Goal: Information Seeking & Learning: Learn about a topic

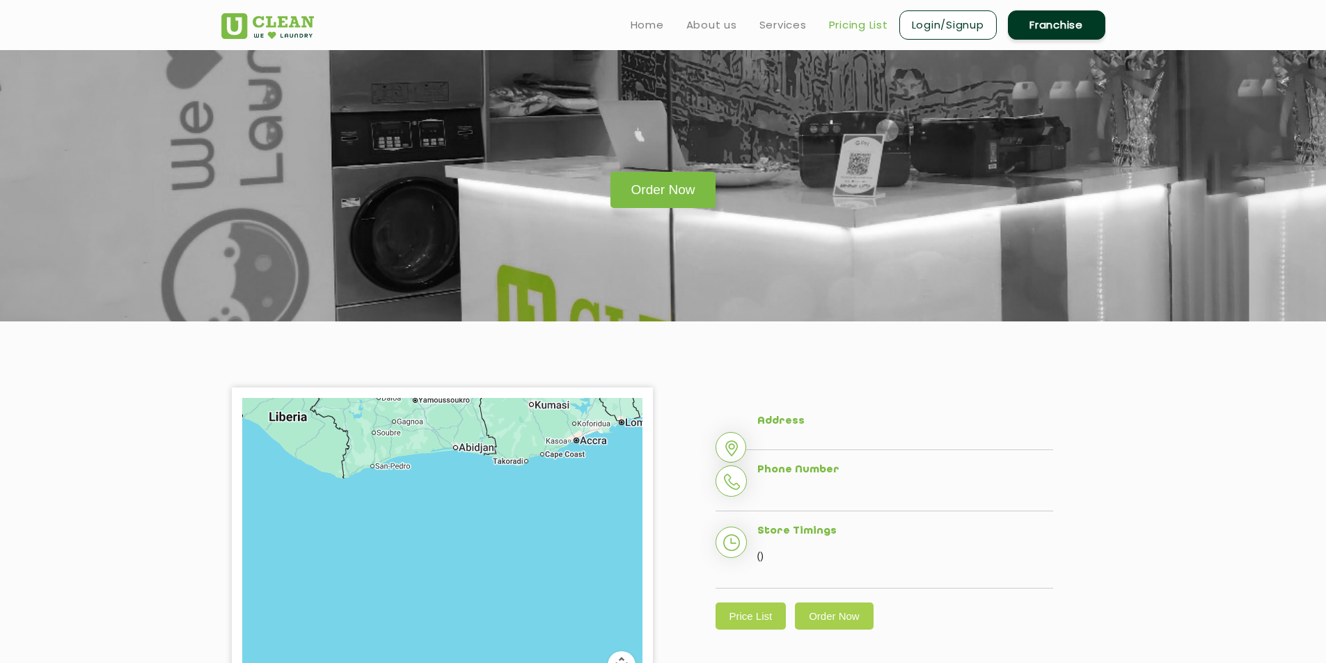
click at [844, 24] on link "Pricing List" at bounding box center [858, 25] width 59 height 17
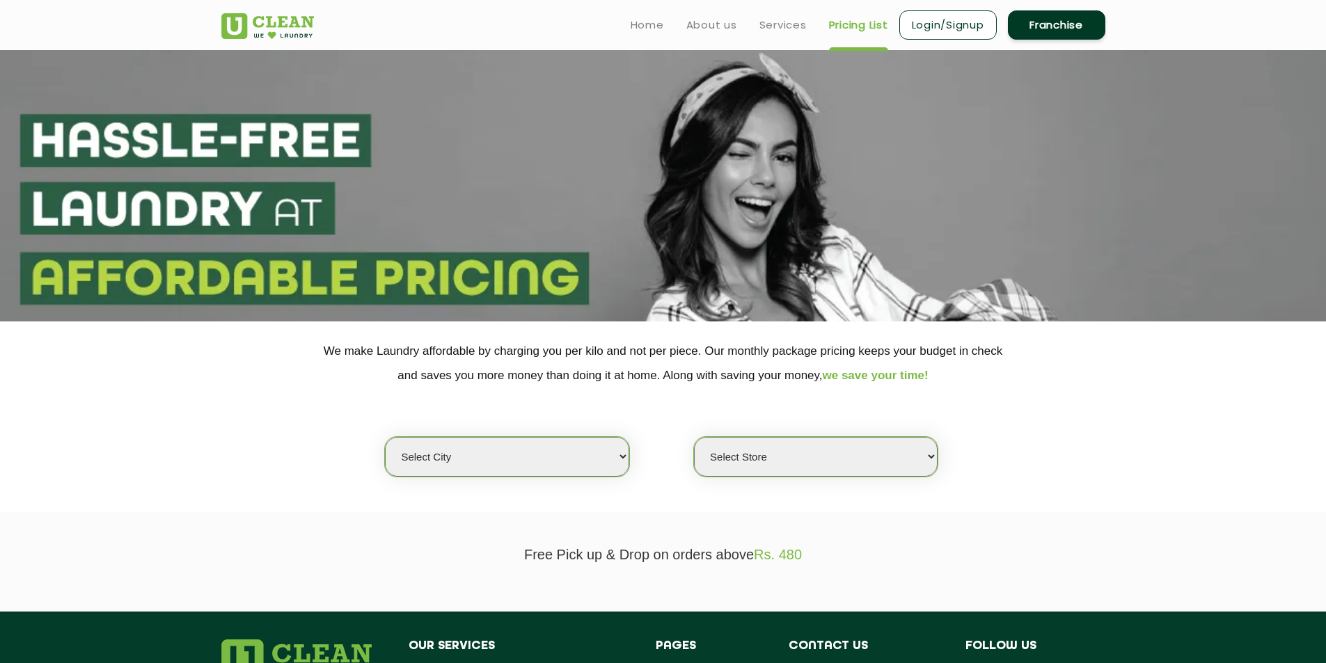
click at [601, 453] on select "Select city [GEOGRAPHIC_DATA] [GEOGRAPHIC_DATA] [GEOGRAPHIC_DATA] [GEOGRAPHIC_D…" at bounding box center [507, 457] width 244 height 40
select select "16"
click at [385, 437] on select "Select city [GEOGRAPHIC_DATA] [GEOGRAPHIC_DATA] [GEOGRAPHIC_DATA] [GEOGRAPHIC_D…" at bounding box center [507, 457] width 244 height 40
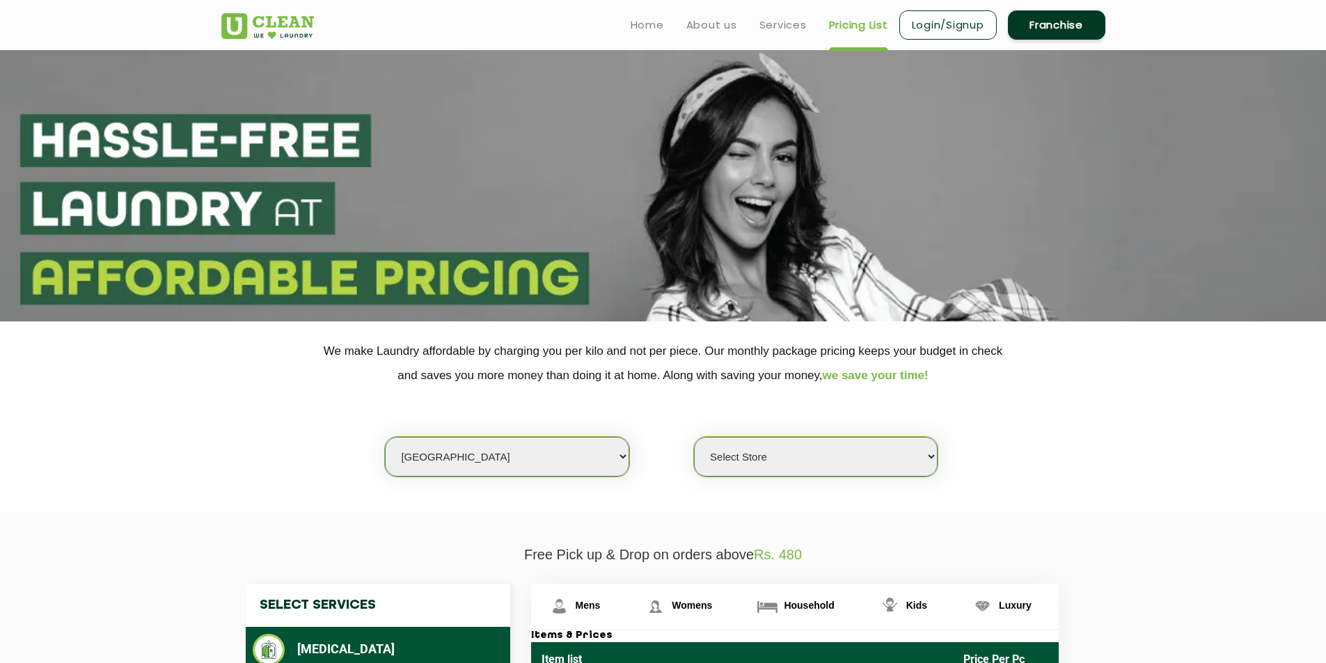
click at [904, 461] on select "Select Store UClean Deonar UClean LBS Marg UClean Chembur UClean Worli UClean […" at bounding box center [816, 457] width 244 height 40
click at [963, 500] on section "We make Laundry affordable by charging you per kilo and not per piece. Our mont…" at bounding box center [663, 417] width 1326 height 191
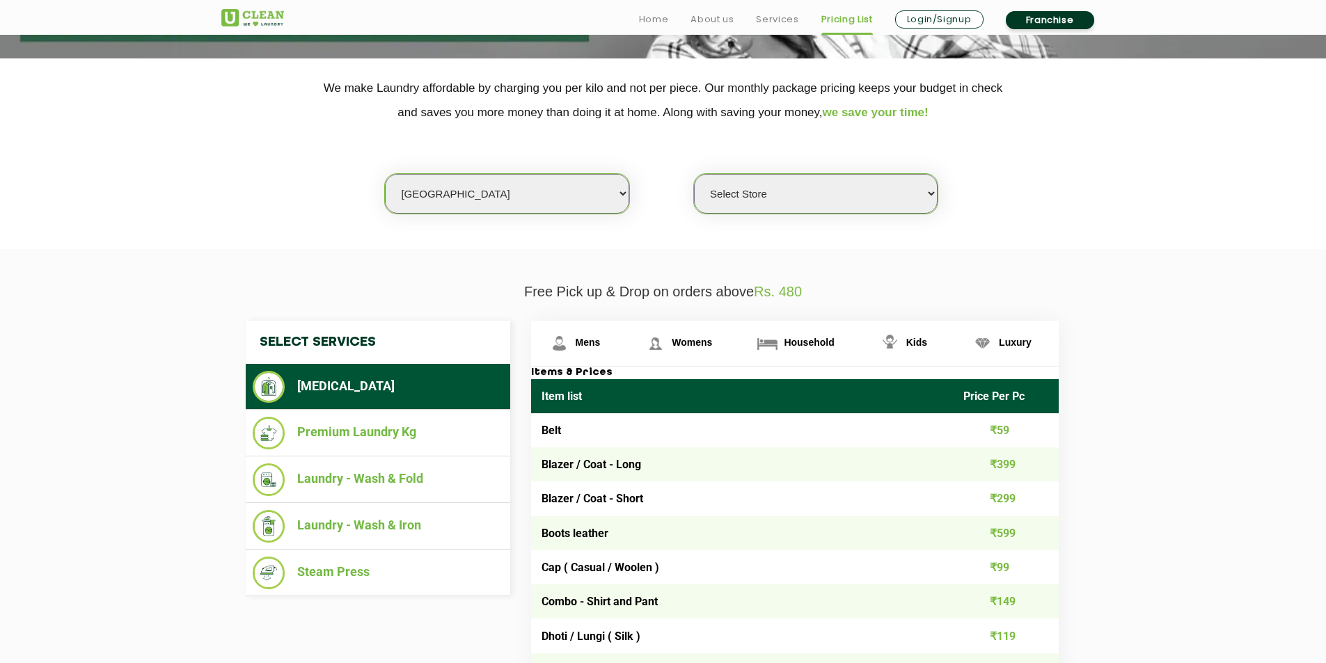
scroll to position [267, 0]
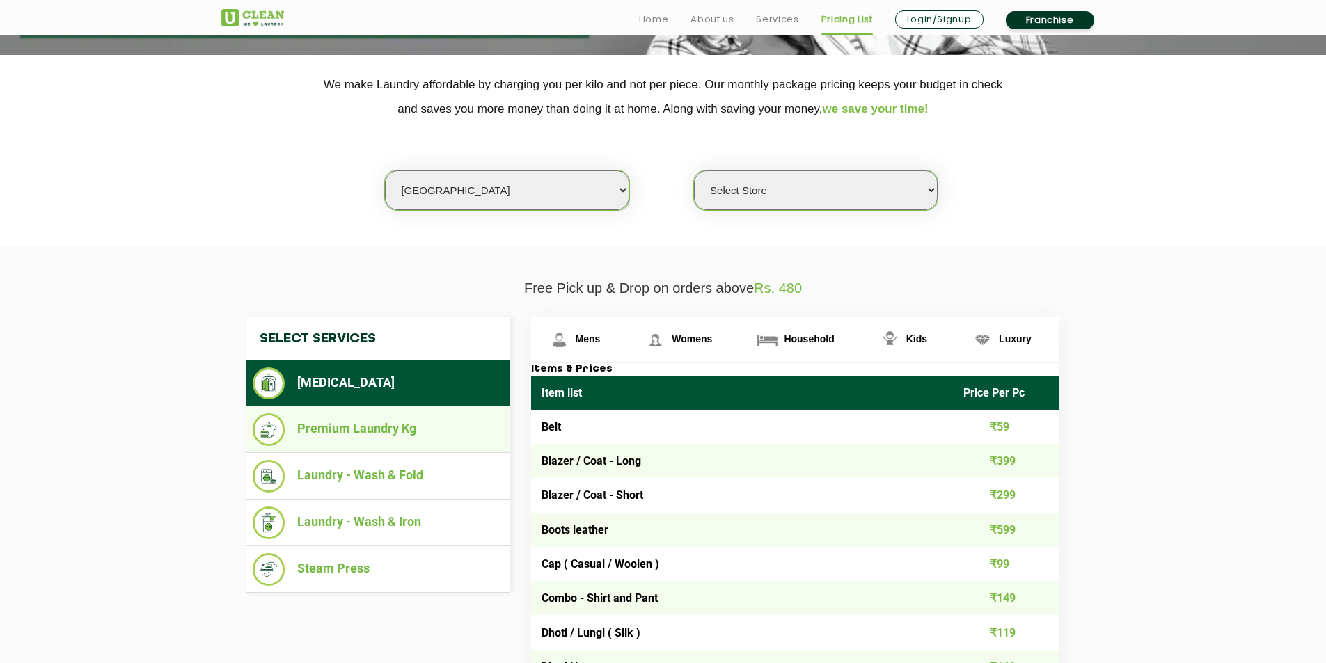
click at [423, 438] on li "Premium Laundry Kg" at bounding box center [378, 429] width 251 height 33
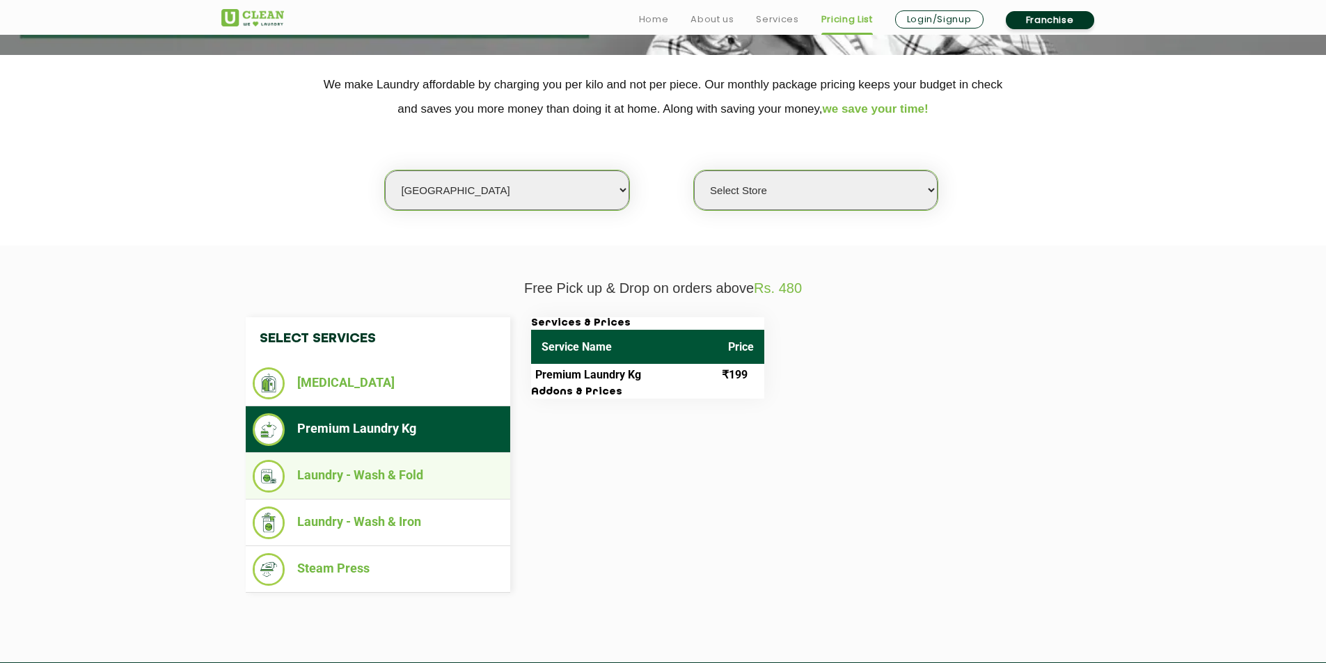
click at [427, 487] on li "Laundry - Wash & Fold" at bounding box center [378, 476] width 251 height 33
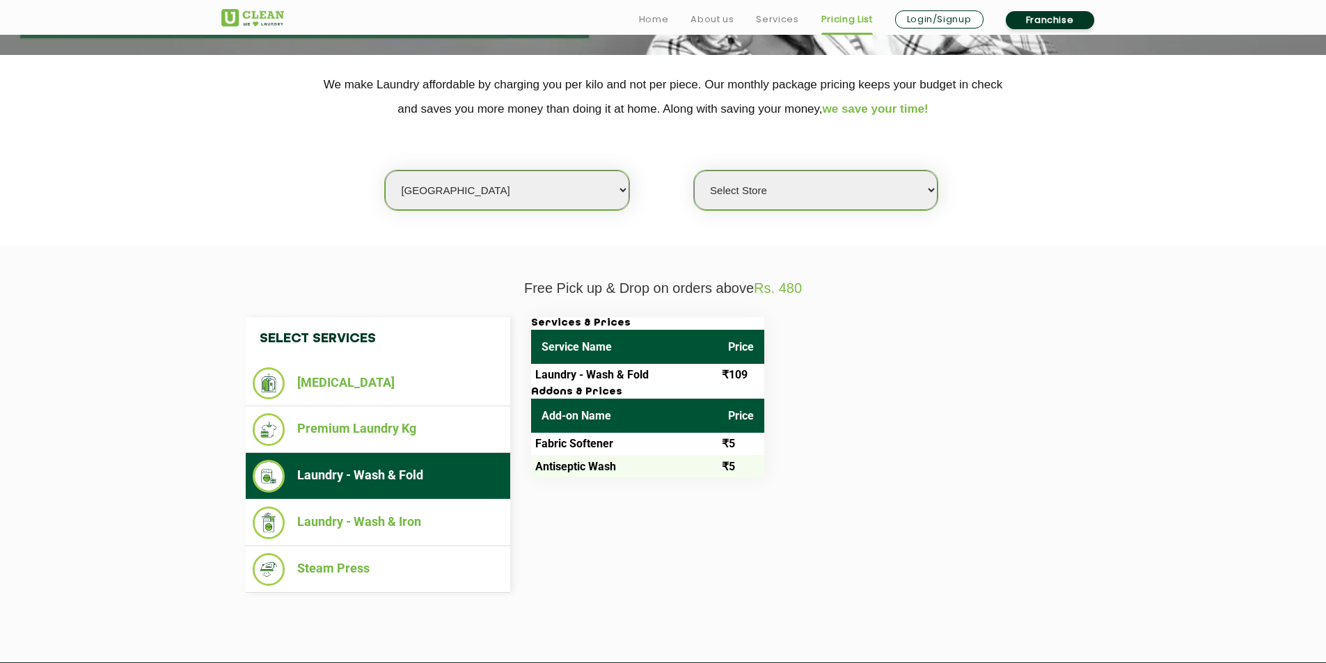
click at [778, 193] on select "Select Store UClean Deonar UClean LBS Marg UClean Chembur UClean Worli UClean […" at bounding box center [816, 191] width 244 height 40
select select "614"
click at [694, 171] on select "Select Store UClean Deonar UClean LBS Marg UClean Chembur UClean Worli UClean […" at bounding box center [816, 191] width 244 height 40
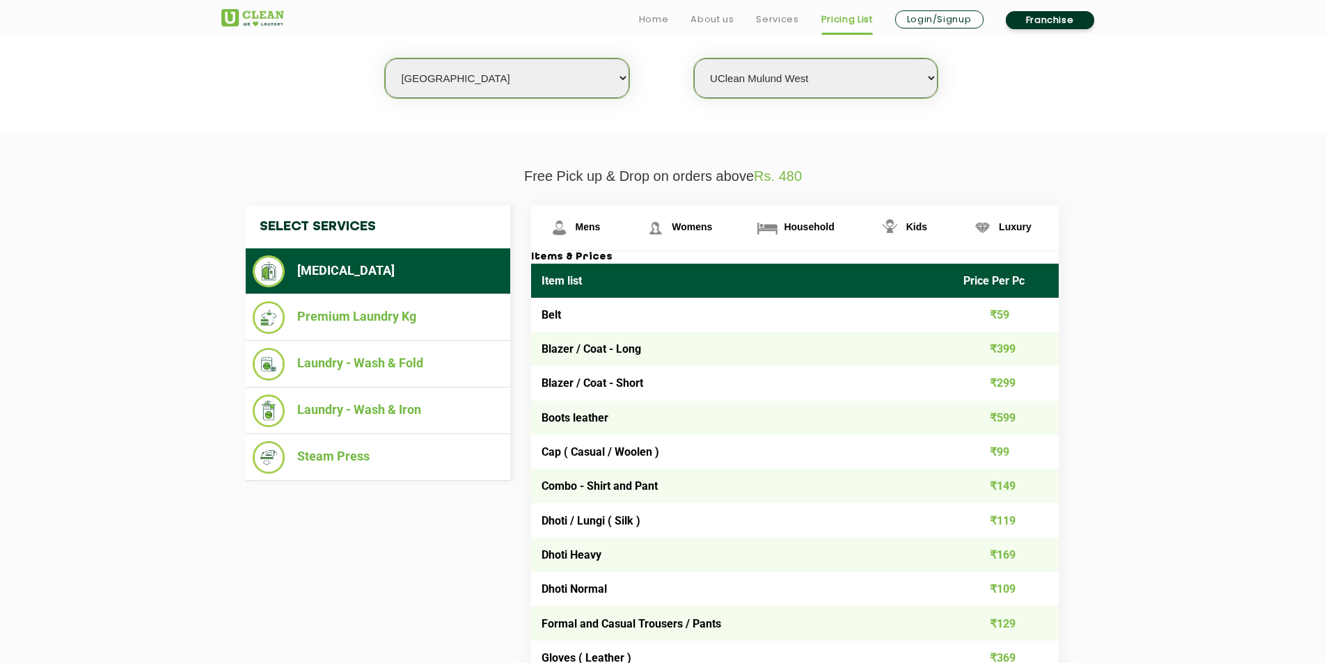
scroll to position [380, 0]
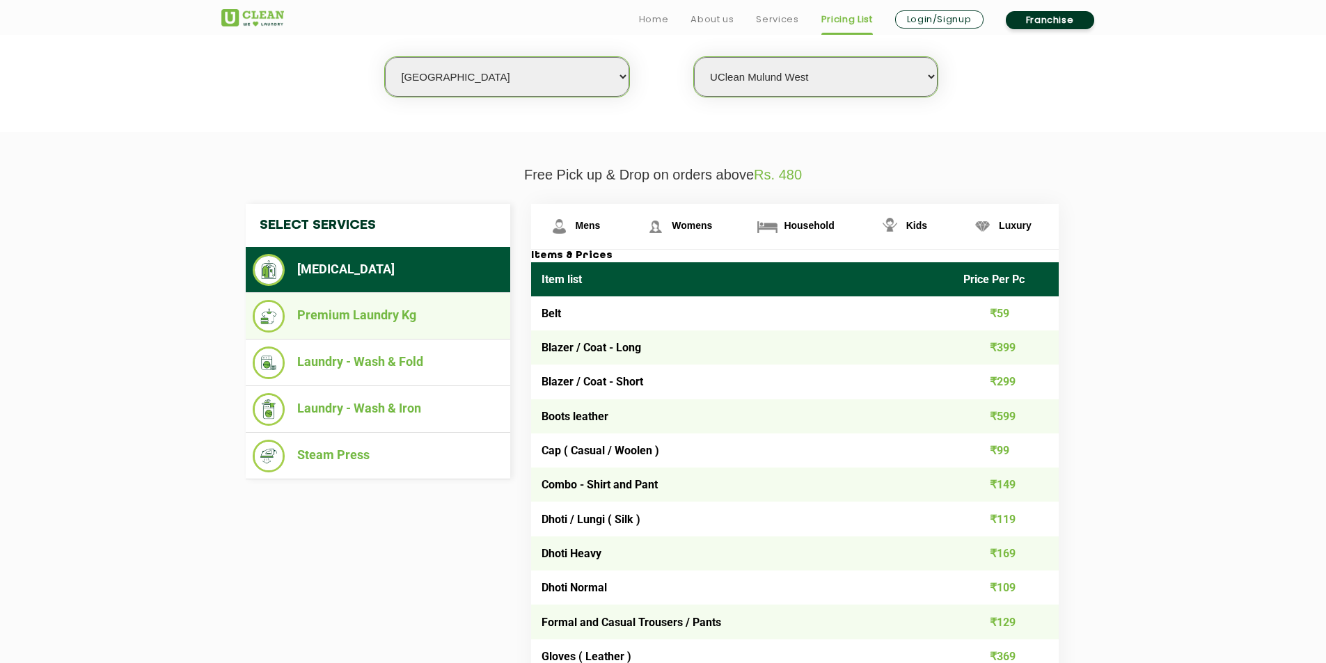
click at [366, 304] on li "Premium Laundry Kg" at bounding box center [378, 316] width 251 height 33
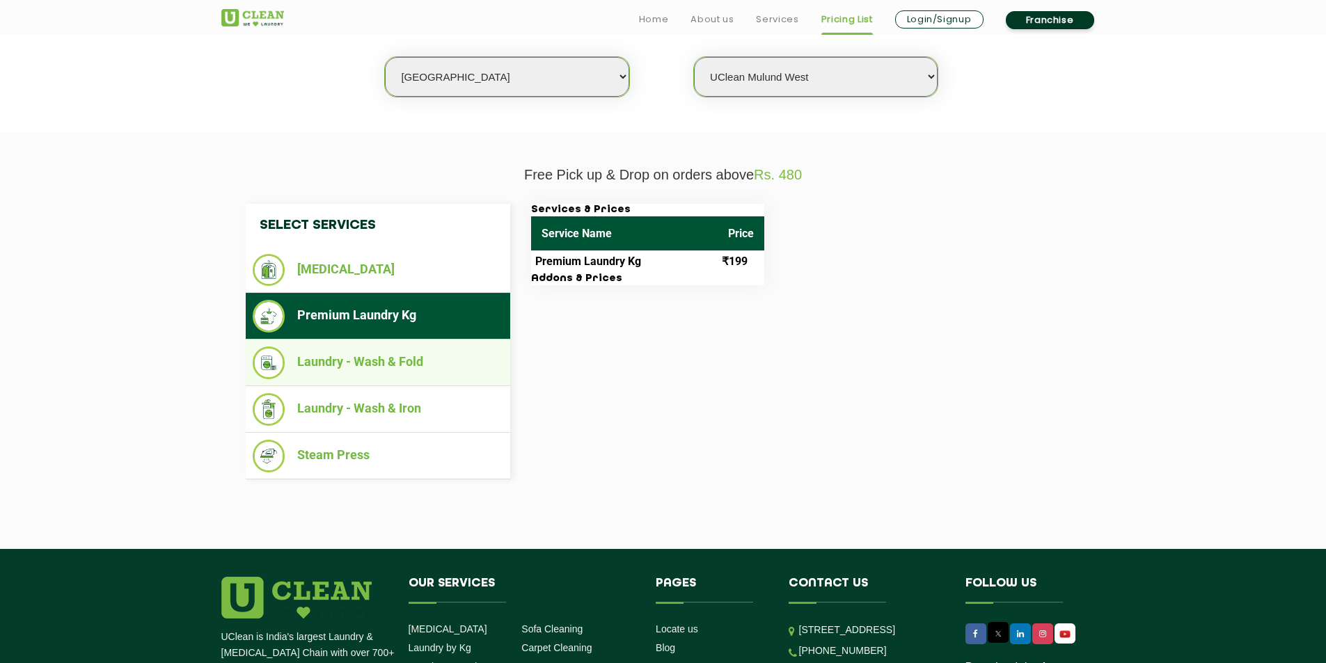
click at [394, 365] on li "Laundry - Wash & Fold" at bounding box center [378, 363] width 251 height 33
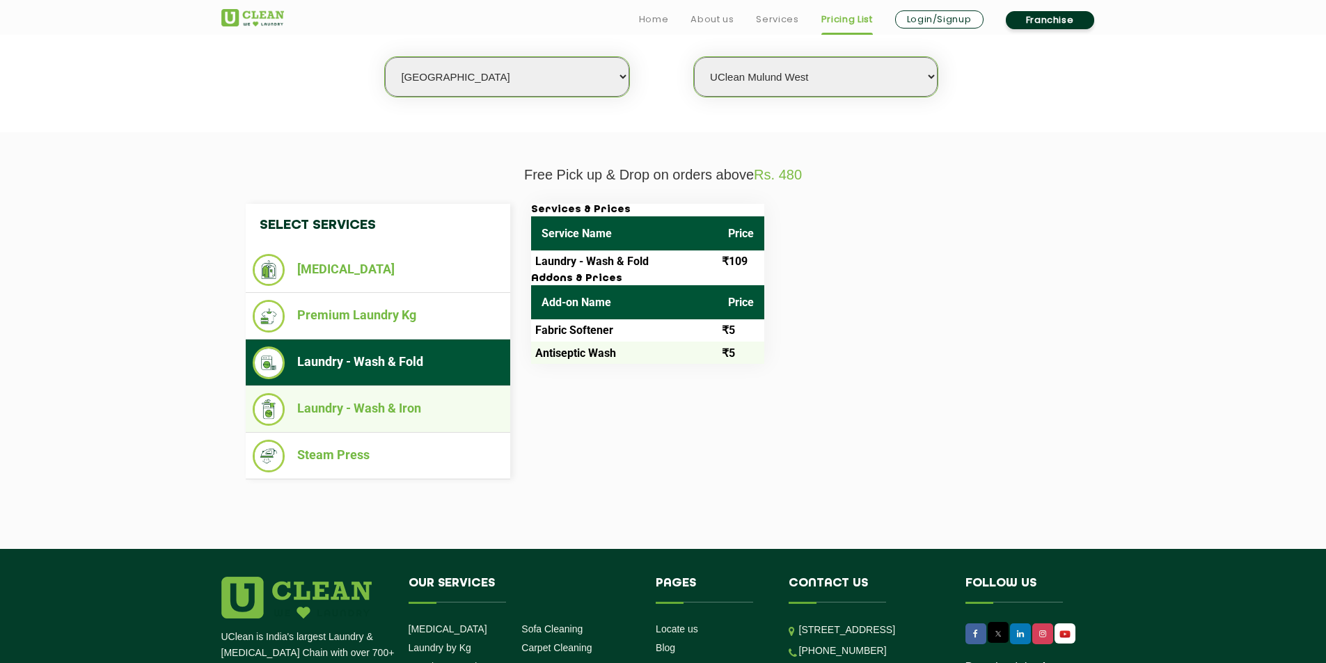
click at [417, 398] on li "Laundry - Wash & Iron" at bounding box center [378, 409] width 251 height 33
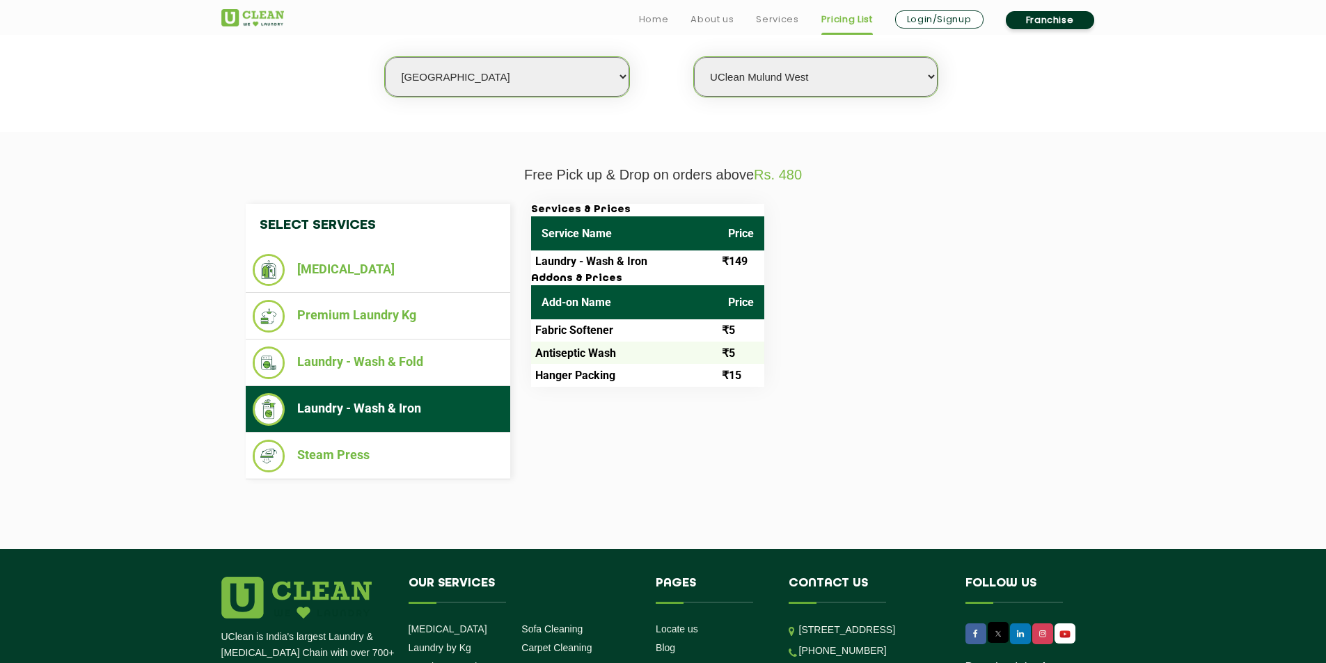
click at [597, 275] on h3 "Addons & Prices" at bounding box center [647, 279] width 233 height 13
